Goal: Navigation & Orientation: Find specific page/section

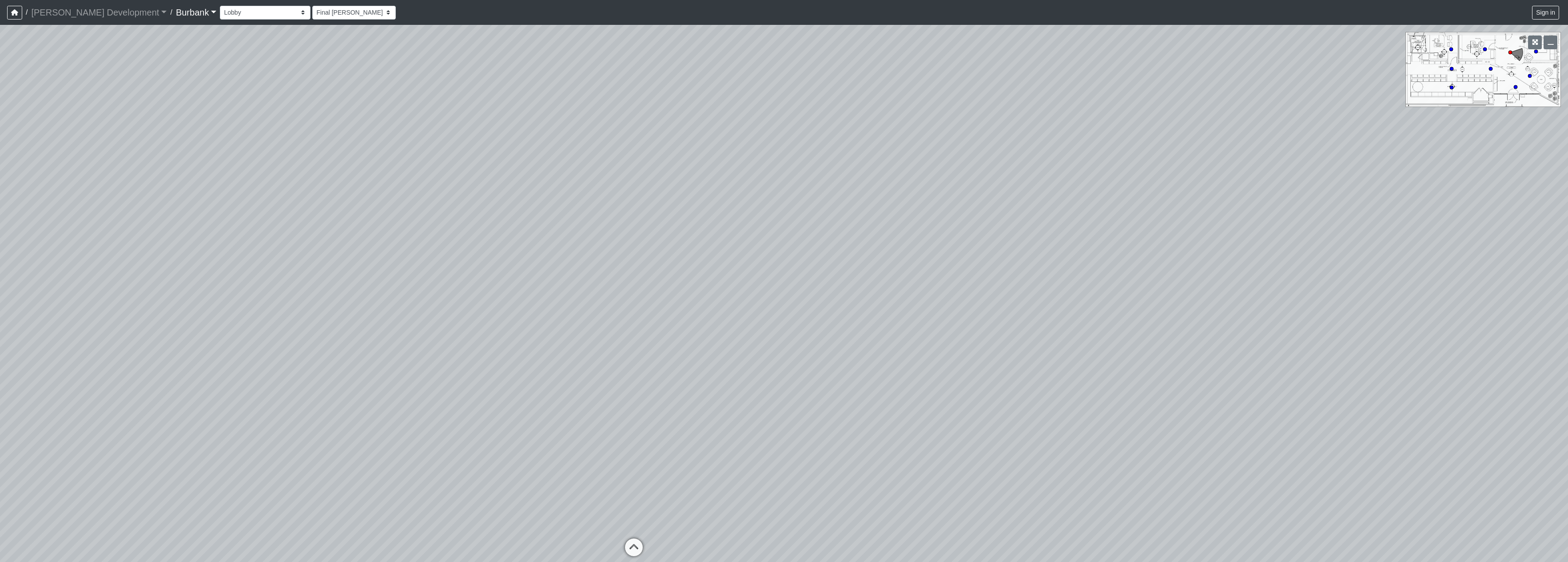
select select "nVWiAgoPkPxnfFyrNZeNGe"
drag, startPoint x: 653, startPoint y: 280, endPoint x: 874, endPoint y: 274, distance: 221.1
click at [874, 274] on div "Loading... Office 1 Loading... Couch Loading... Seating Loading... Entry Loadin…" at bounding box center [784, 293] width 1568 height 537
drag, startPoint x: 859, startPoint y: 280, endPoint x: 957, endPoint y: 348, distance: 119.3
click at [957, 348] on div "Loading... Office 1 Loading... Couch Loading... Seating Loading... Entry Loadin…" at bounding box center [784, 293] width 1568 height 537
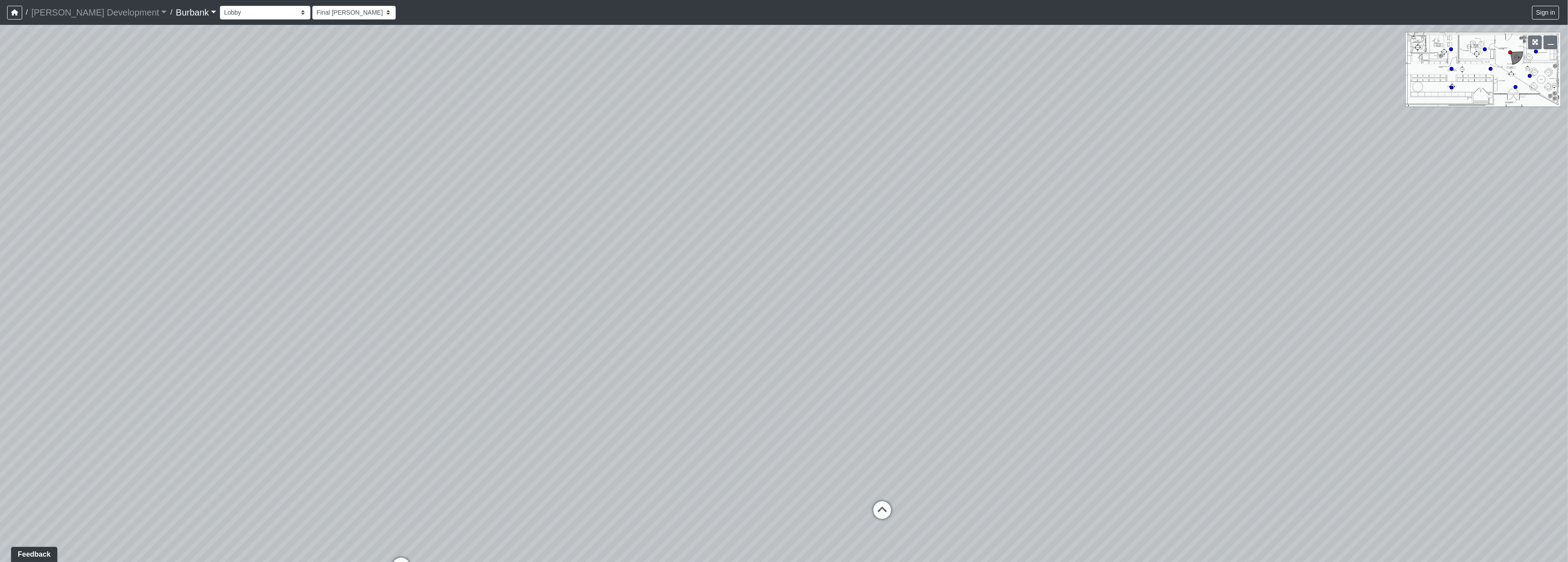
drag, startPoint x: 1359, startPoint y: 366, endPoint x: 995, endPoint y: 373, distance: 364.1
click at [1049, 394] on div "Loading... Office 1 Loading... Couch Loading... Seating Loading... Entry Loadin…" at bounding box center [784, 293] width 1568 height 537
drag, startPoint x: 871, startPoint y: 351, endPoint x: 1674, endPoint y: 330, distance: 803.3
click at [1567, 330] on html "/ [PERSON_NAME] Development [PERSON_NAME] Development Loading... / Burbank Burb…" at bounding box center [784, 281] width 1568 height 562
